Goal: Browse casually: Explore the website without a specific task or goal

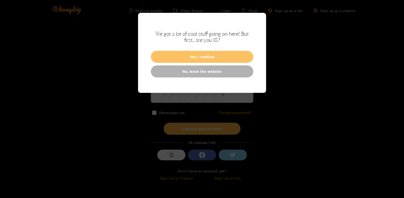
click at [216, 51] on button "Yes, I confirm" at bounding box center [202, 57] width 103 height 12
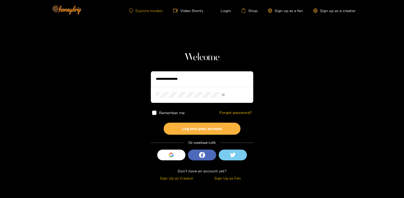
click at [151, 8] on link "Explore models" at bounding box center [146, 10] width 34 height 4
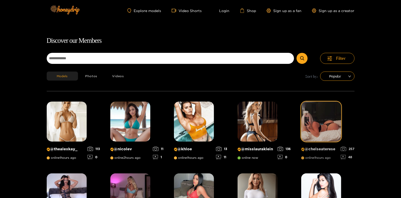
click at [301, 105] on img at bounding box center [321, 121] width 40 height 40
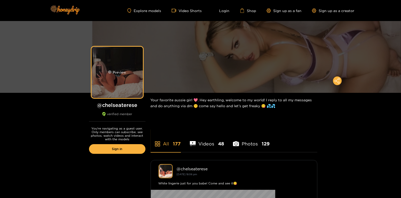
click at [143, 69] on div "Preview" at bounding box center [117, 72] width 51 height 51
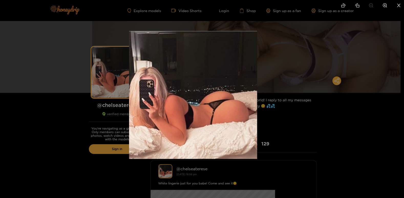
drag, startPoint x: 245, startPoint y: 101, endPoint x: 236, endPoint y: 98, distance: 9.4
click at [236, 98] on img at bounding box center [193, 95] width 128 height 128
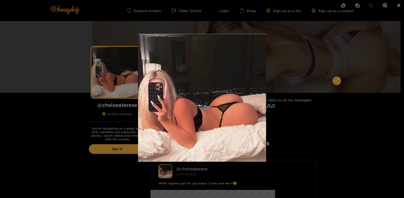
click at [226, 176] on div at bounding box center [202, 99] width 404 height 198
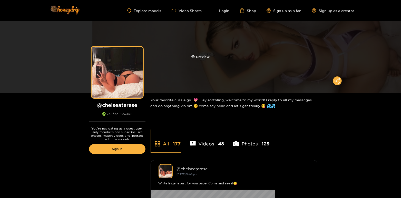
click at [259, 52] on div "Preview" at bounding box center [200, 57] width 401 height 72
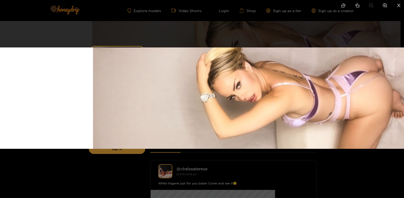
click at [387, 2] on li at bounding box center [385, 6] width 11 height 12
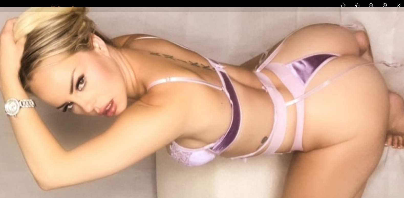
drag, startPoint x: 329, startPoint y: 109, endPoint x: 135, endPoint y: 116, distance: 193.7
click at [135, 117] on img at bounding box center [7, 108] width 809 height 202
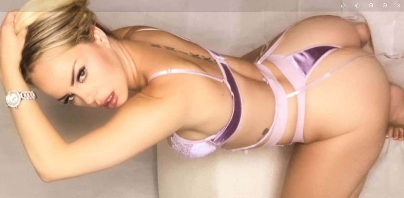
click at [399, 4] on icon "close" at bounding box center [399, 5] width 5 height 5
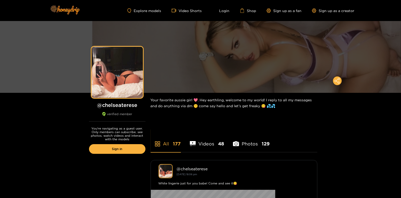
drag, startPoint x: 120, startPoint y: 57, endPoint x: 186, endPoint y: 38, distance: 69.0
click at [120, 57] on div "Preview" at bounding box center [117, 72] width 51 height 51
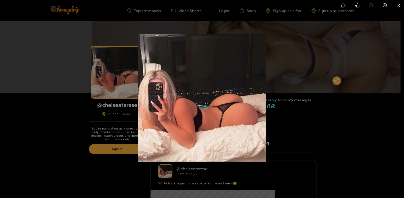
click at [385, 3] on li at bounding box center [385, 6] width 11 height 12
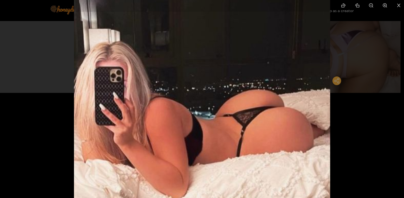
click at [385, 4] on icon "zoom-in" at bounding box center [385, 5] width 5 height 5
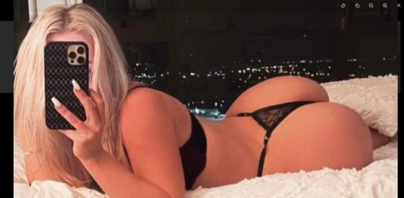
drag, startPoint x: 289, startPoint y: 83, endPoint x: 292, endPoint y: 73, distance: 10.5
click at [292, 73] on img at bounding box center [206, 88] width 384 height 384
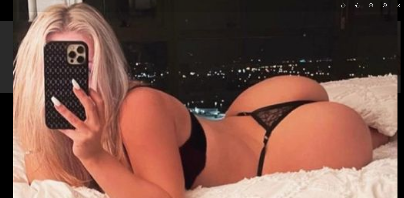
click at [399, 4] on icon "close" at bounding box center [399, 5] width 5 height 5
